Goal: Task Accomplishment & Management: Complete application form

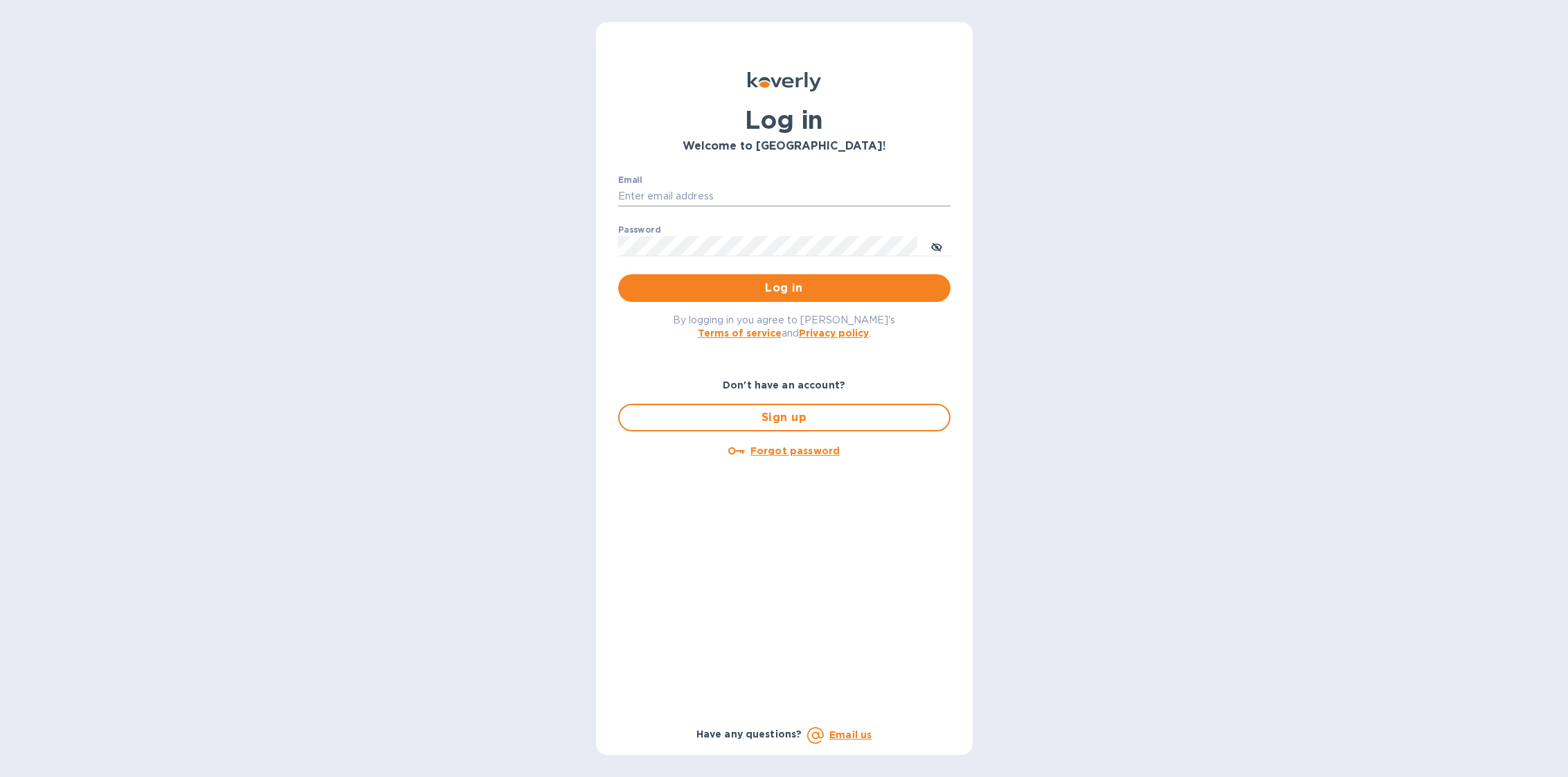
click at [775, 197] on input "Email" at bounding box center [784, 196] width 332 height 21
type input "sballen@koverly.com"
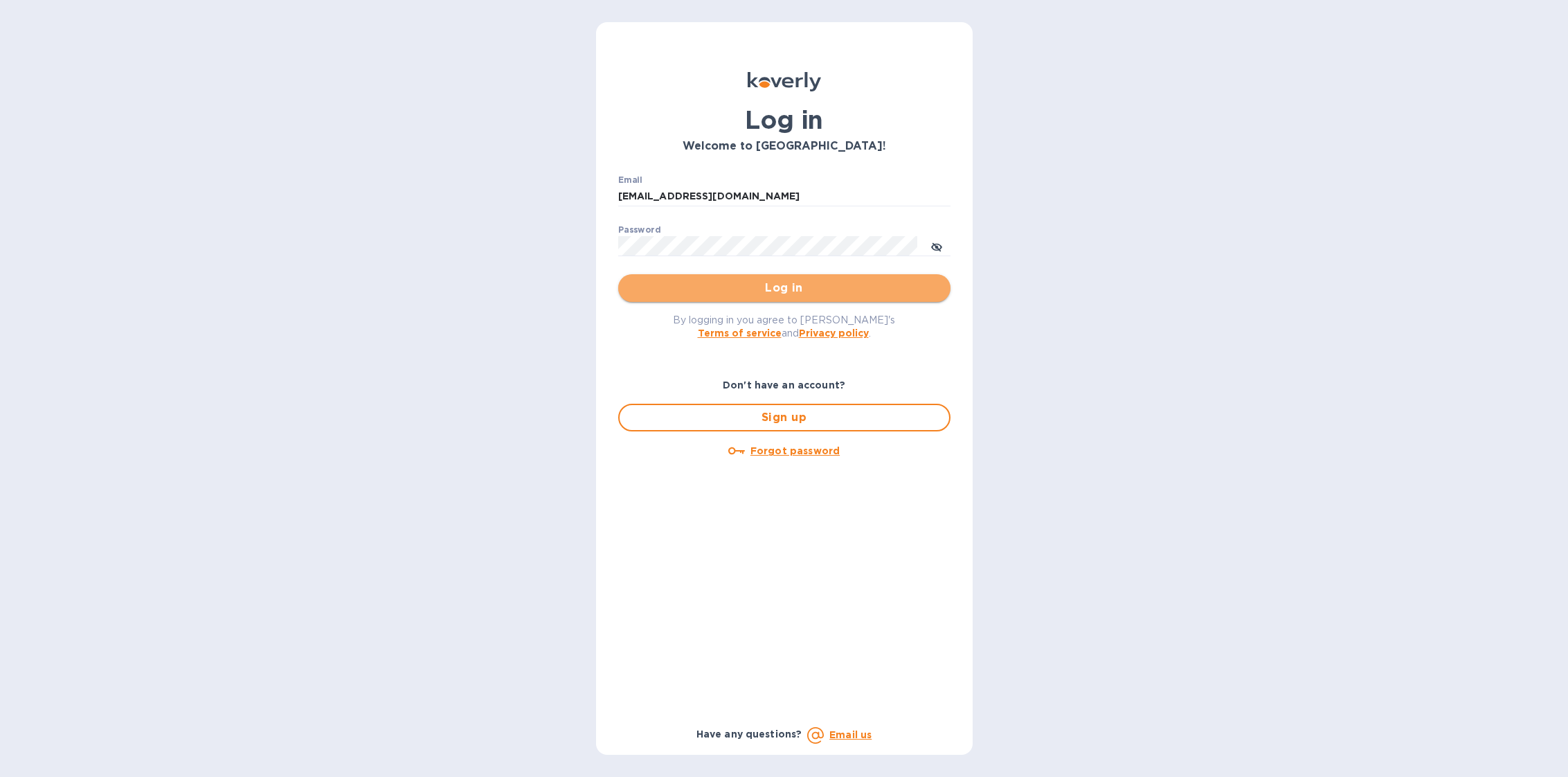
click at [833, 277] on button "Log in" at bounding box center [784, 289] width 332 height 28
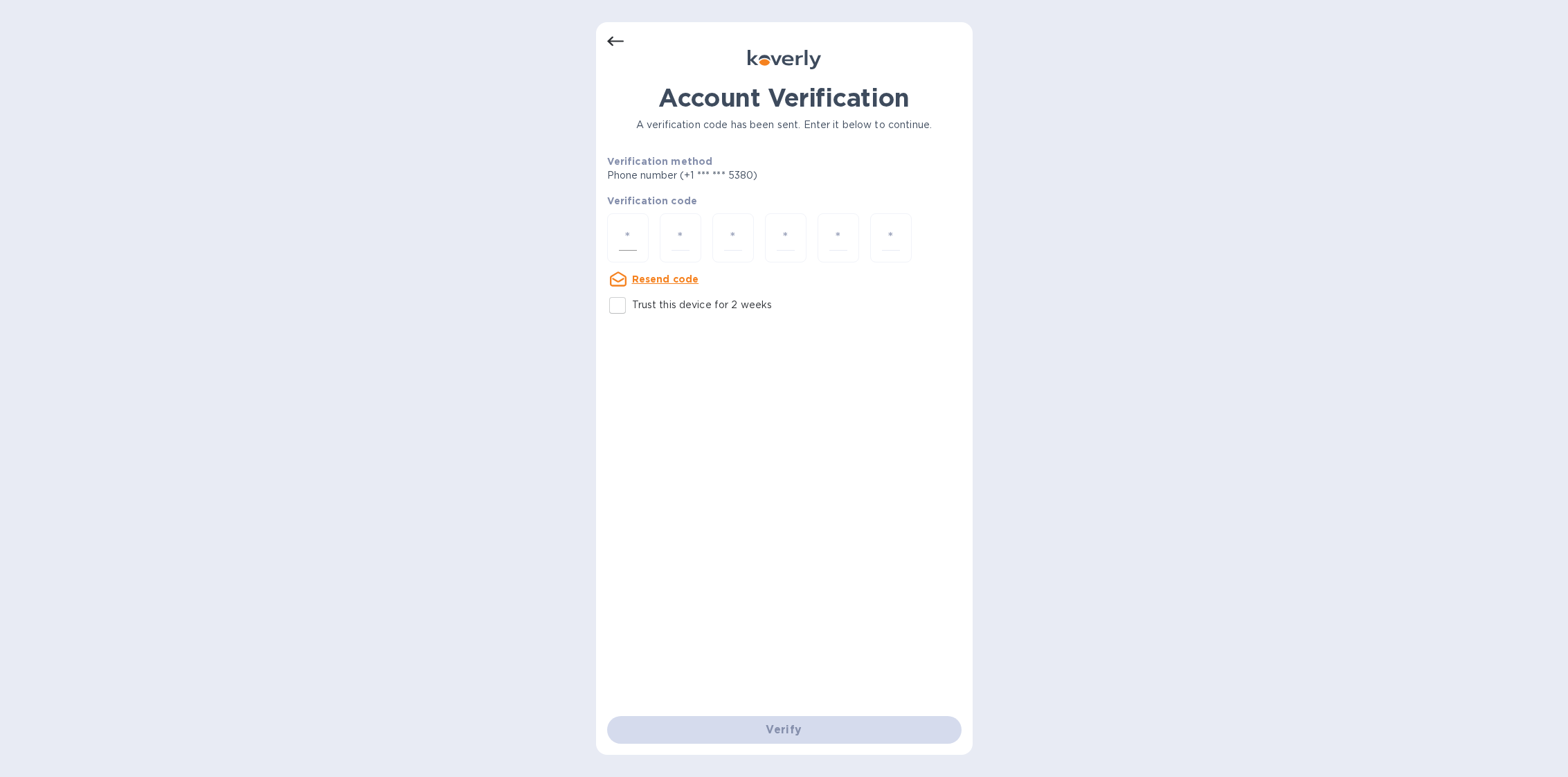
click at [631, 252] on div at bounding box center [627, 237] width 42 height 49
type input "1"
type input "9"
type input "4"
type input "1"
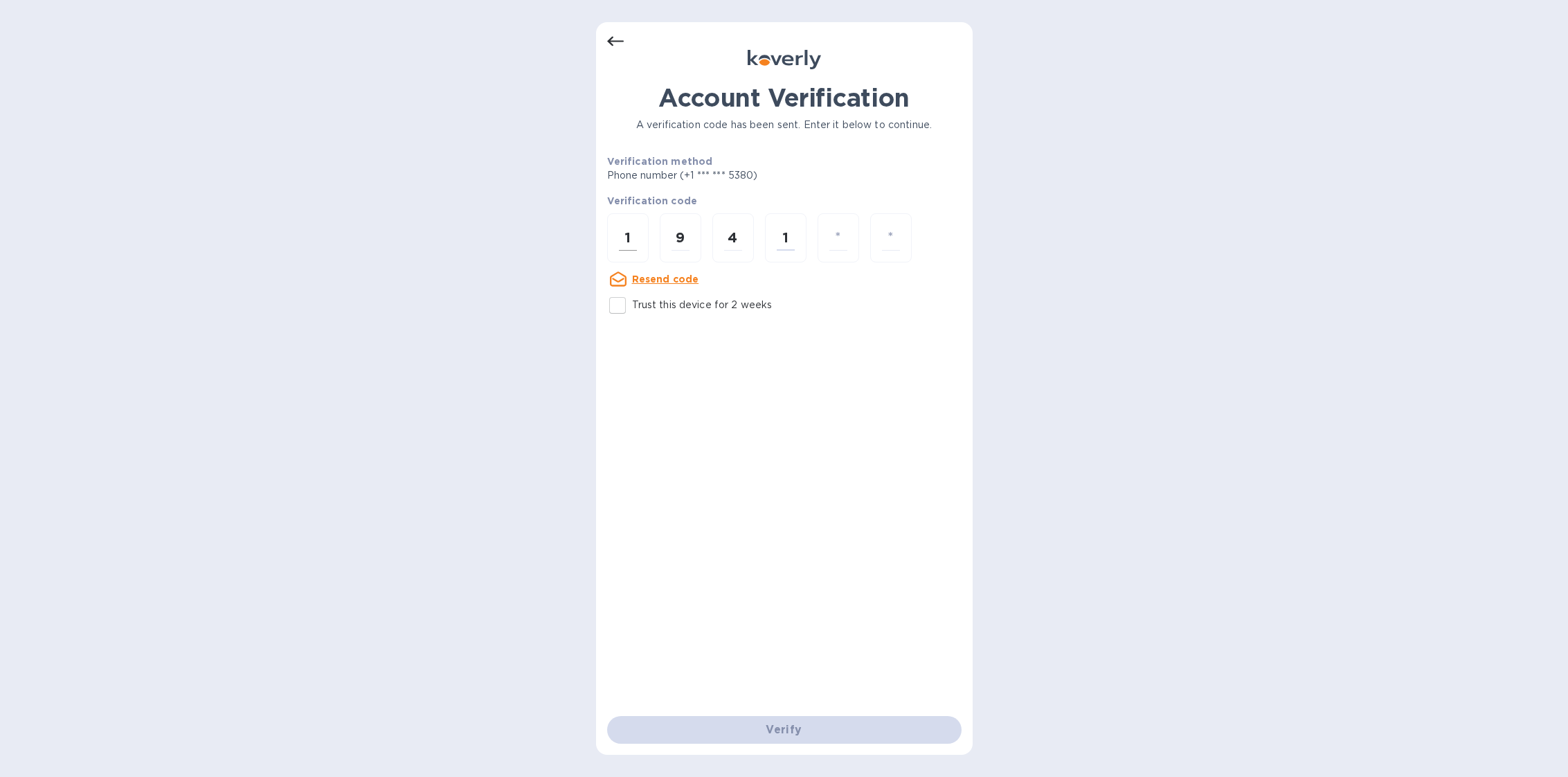
type input "1"
type input "7"
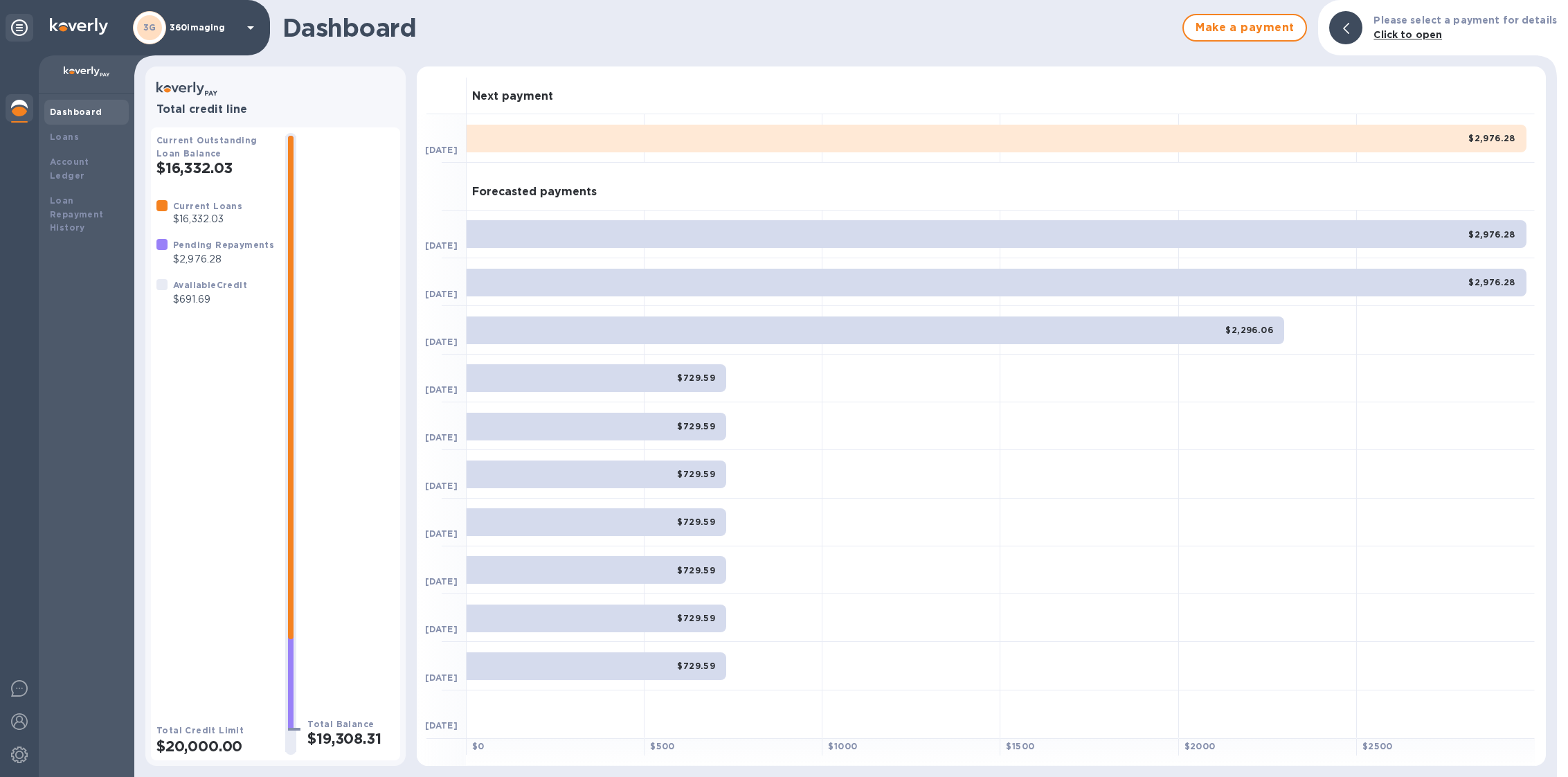
click at [206, 33] on div "3G 360imaging" at bounding box center [196, 27] width 126 height 33
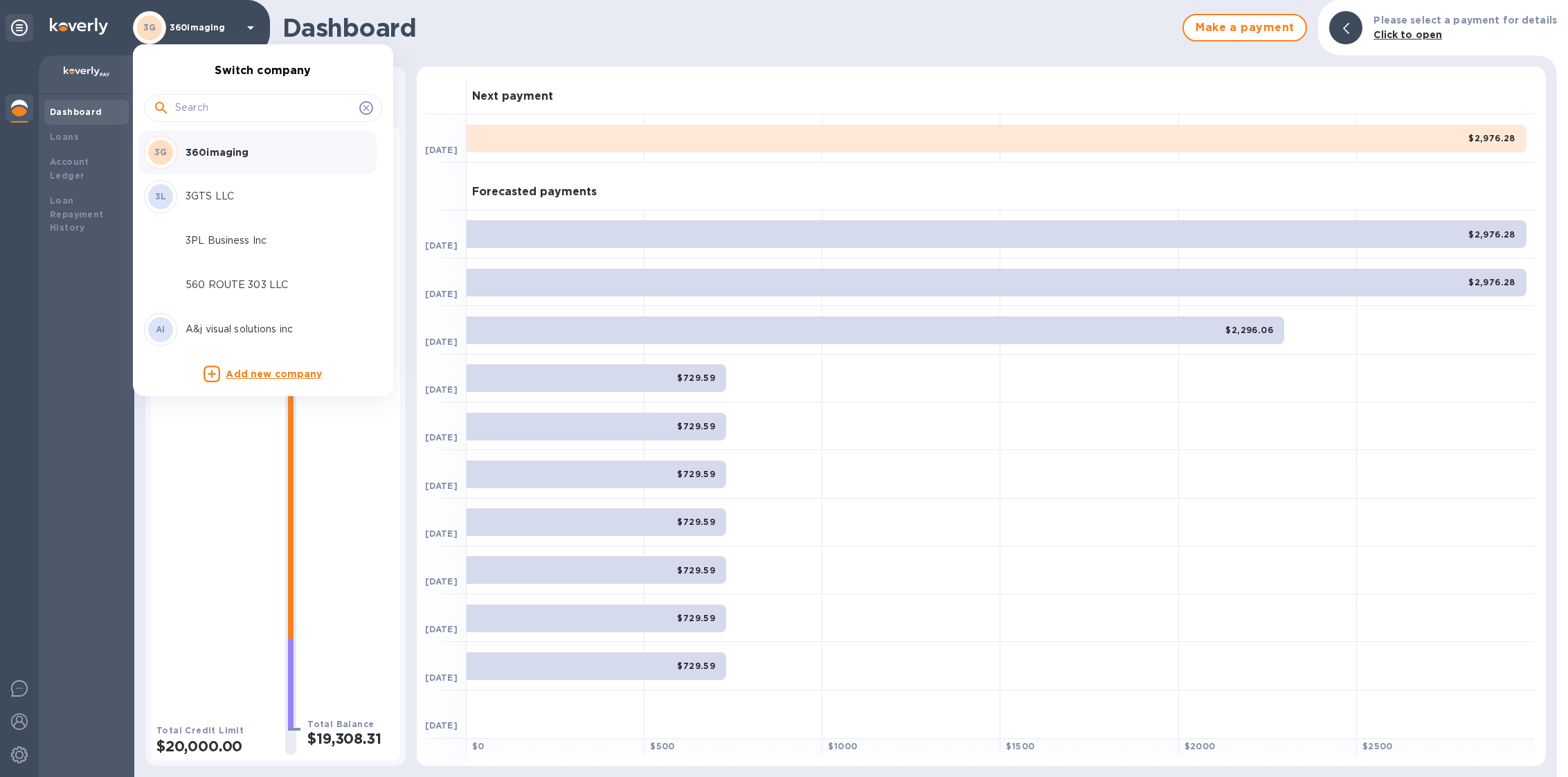
click at [231, 119] on div at bounding box center [262, 108] width 238 height 28
click at [238, 112] on input "text" at bounding box center [264, 107] width 179 height 21
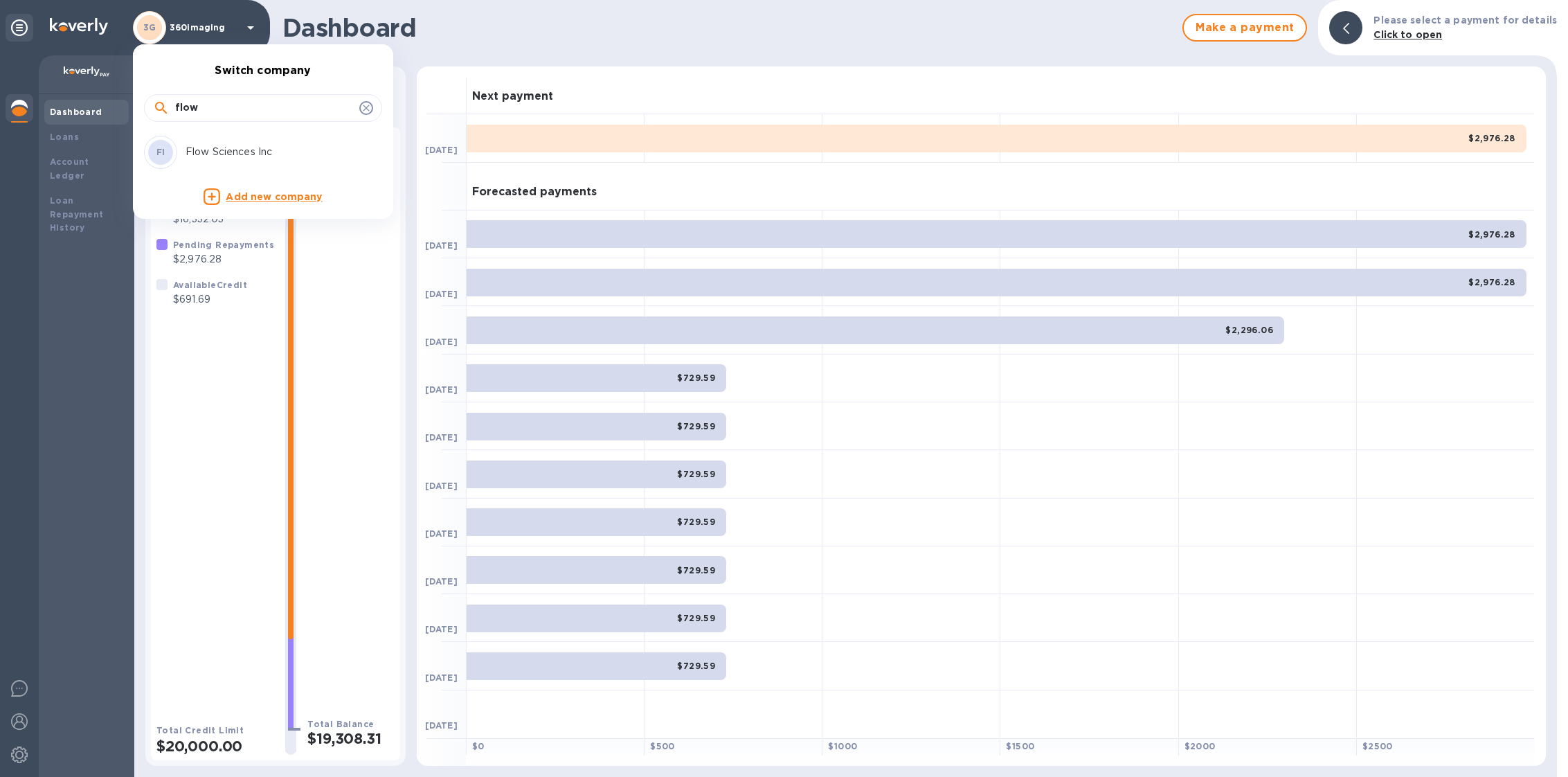
type input "flow"
click at [245, 142] on div "FI Flow Sciences Inc" at bounding box center [252, 151] width 216 height 33
